Goal: Check status: Check status

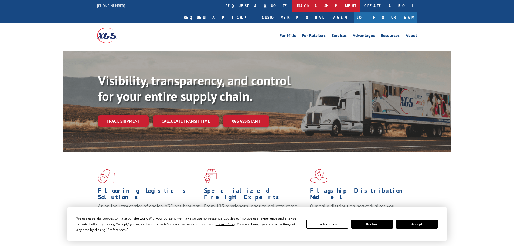
click at [293, 6] on link "track a shipment" at bounding box center [327, 6] width 68 height 12
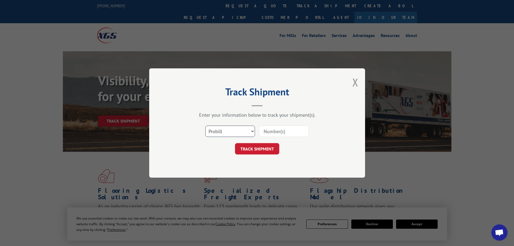
click at [231, 135] on select "Select category... Probill BOL PO" at bounding box center [230, 130] width 50 height 11
select select "bol"
click at [205, 125] on select "Select category... Probill BOL PO" at bounding box center [230, 130] width 50 height 11
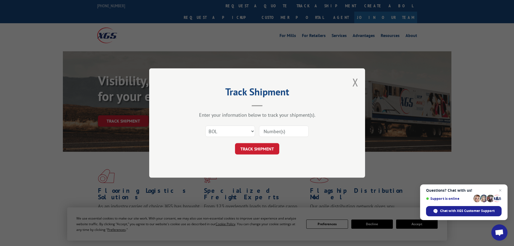
click at [275, 131] on input at bounding box center [284, 130] width 50 height 11
paste input "453797"
type input "453797"
click at [260, 150] on button "TRACK SHIPMENT" at bounding box center [257, 148] width 44 height 11
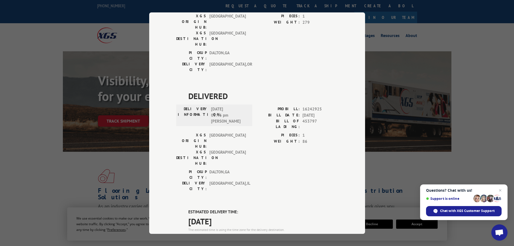
scroll to position [351, 0]
